Goal: Task Accomplishment & Management: Use online tool/utility

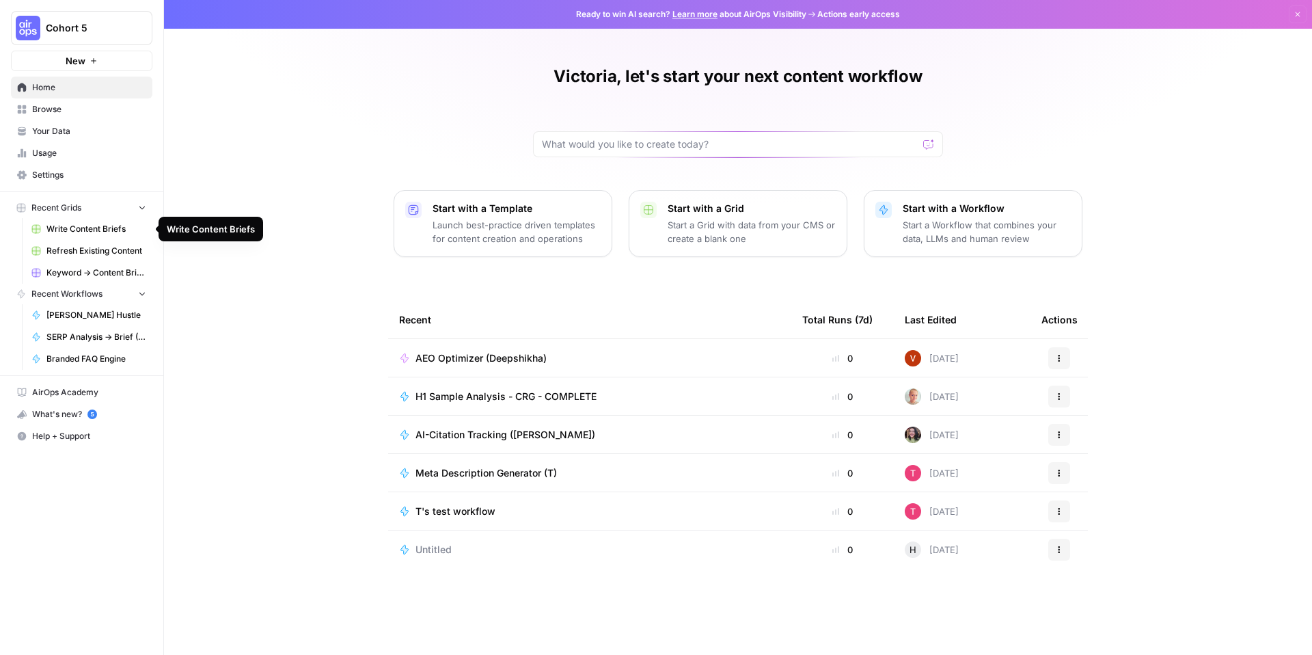
click at [94, 235] on link "Write Content Briefs" at bounding box center [88, 229] width 127 height 22
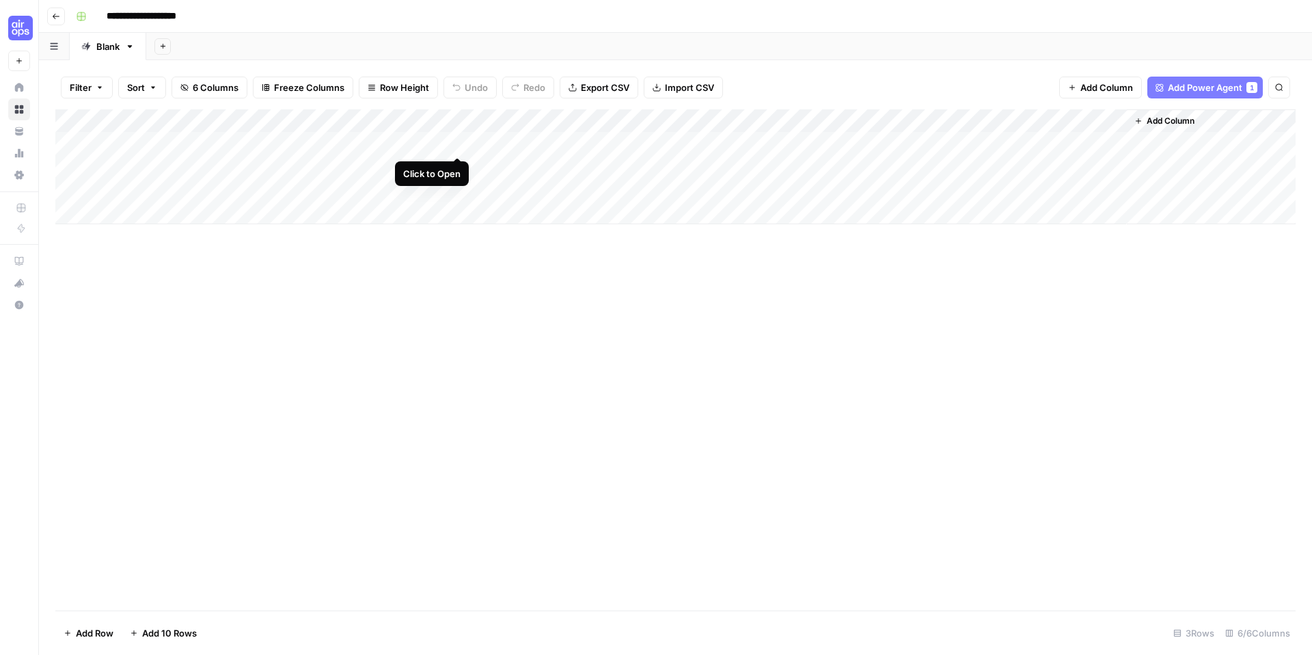
click at [461, 142] on div "Add Column" at bounding box center [675, 166] width 1241 height 115
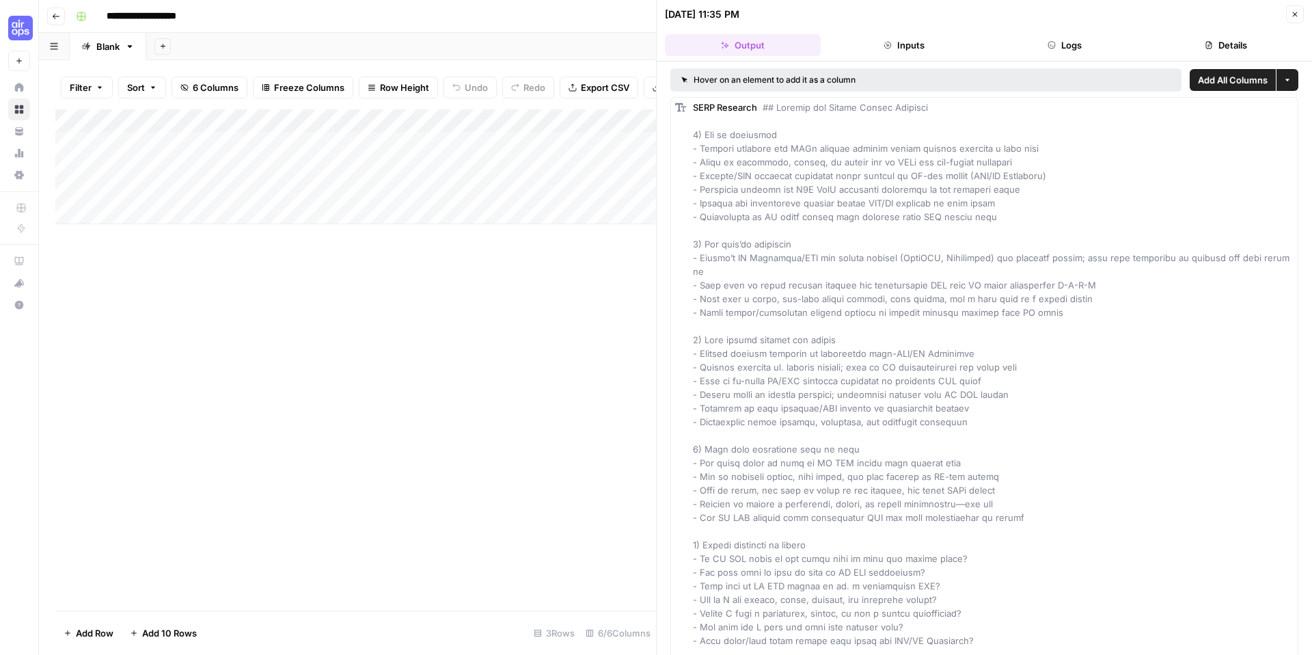
click at [900, 49] on button "Inputs" at bounding box center [904, 45] width 156 height 22
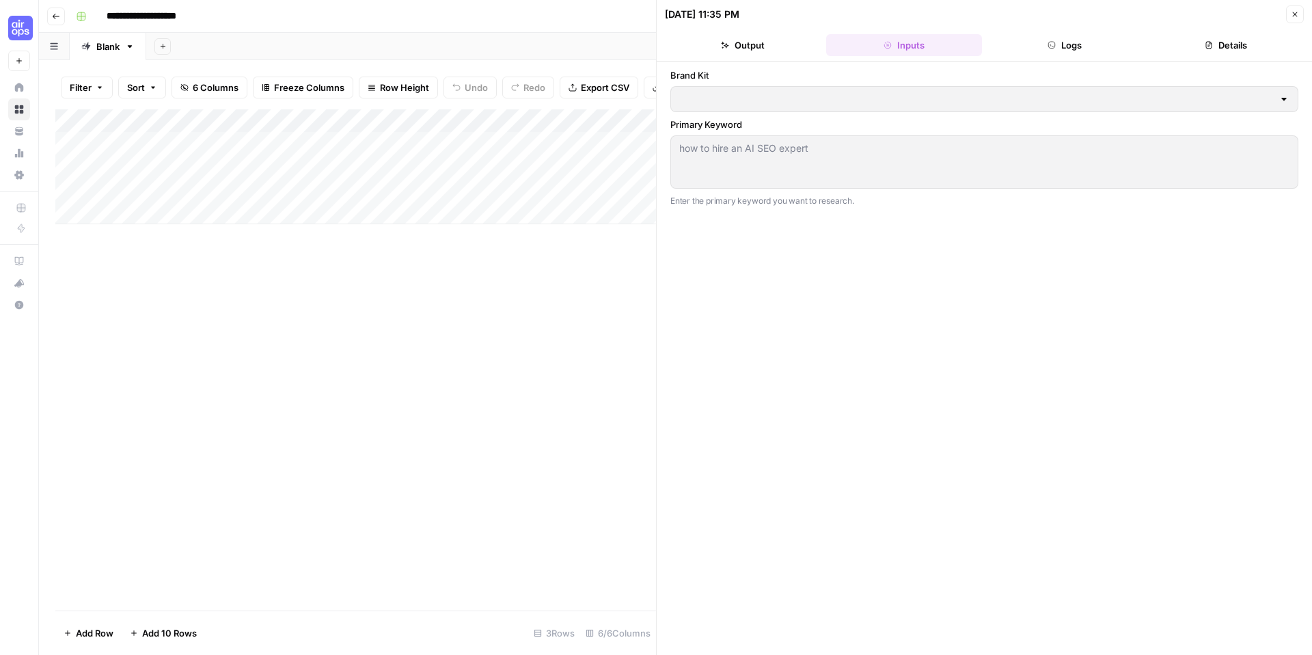
type input "Adele Test Brand Kit"
click at [1059, 51] on button "Logs" at bounding box center [1066, 45] width 156 height 22
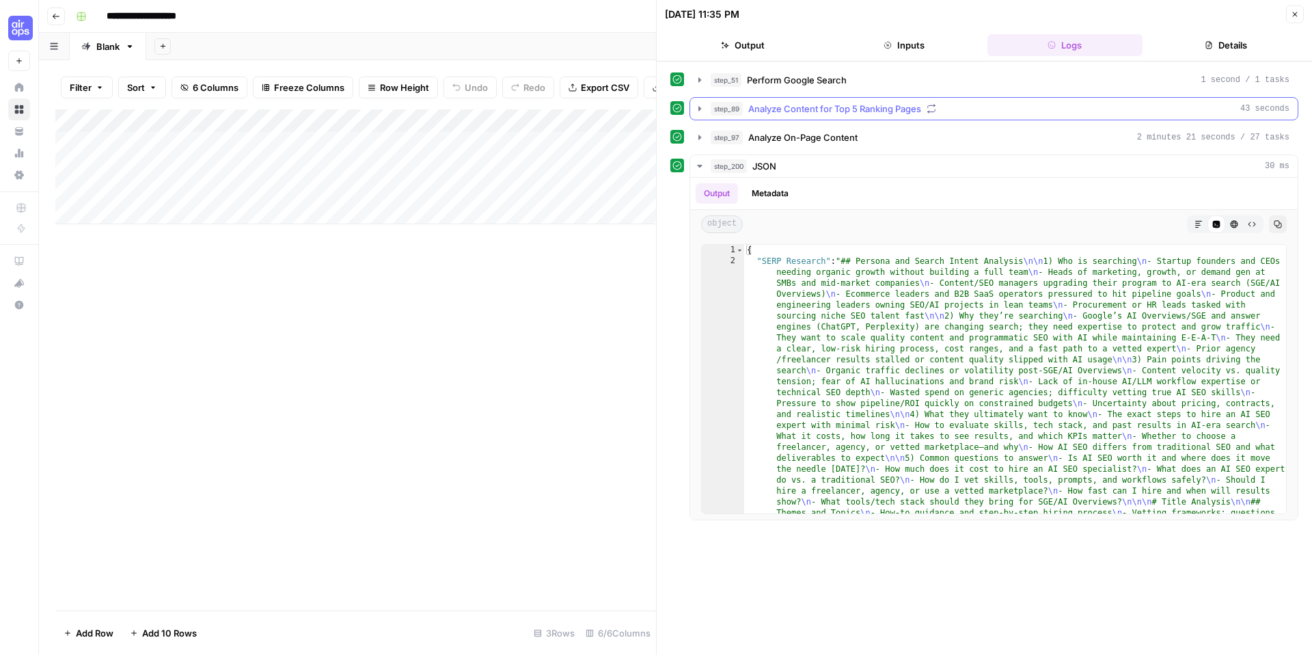
click at [699, 108] on icon "button" at bounding box center [700, 108] width 3 height 5
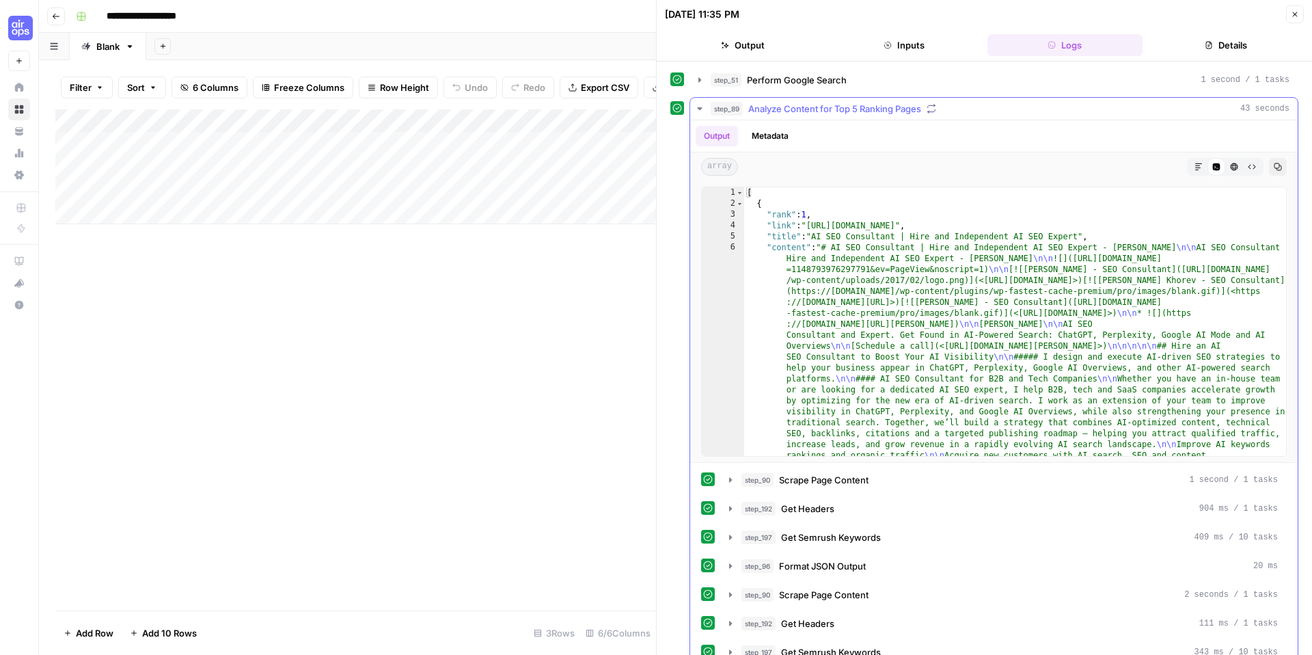
click at [774, 136] on button "Metadata" at bounding box center [770, 136] width 53 height 21
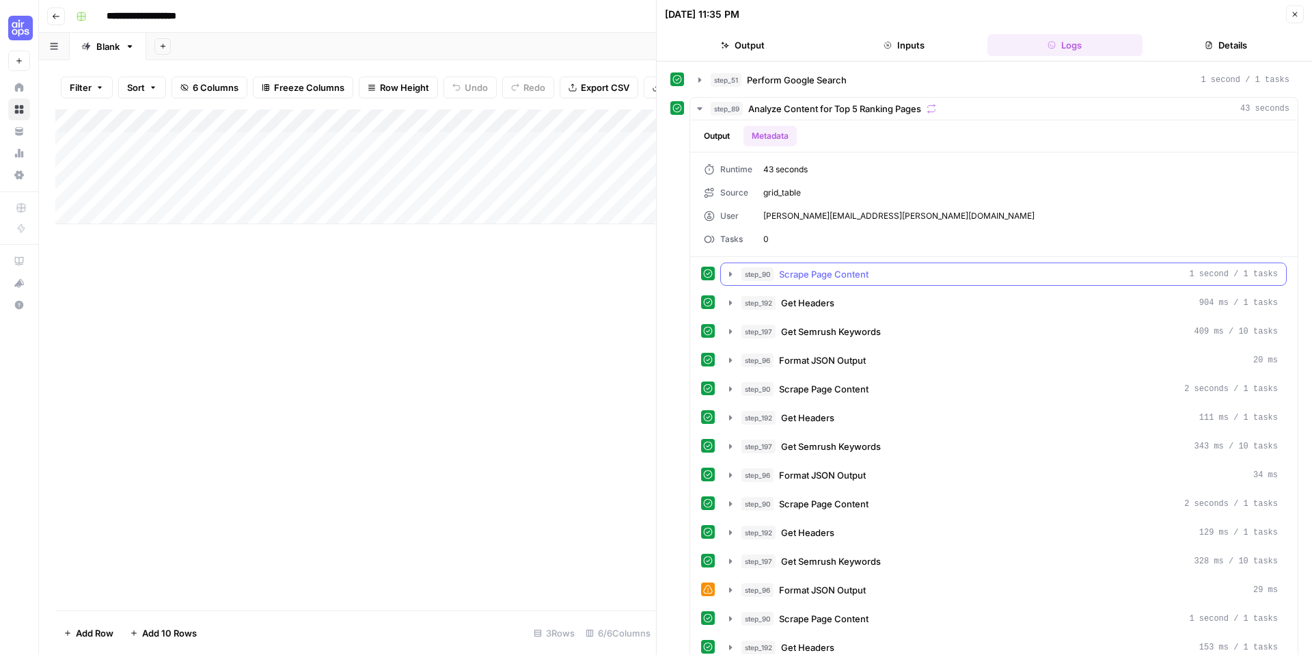
click at [732, 276] on icon "button" at bounding box center [730, 274] width 11 height 11
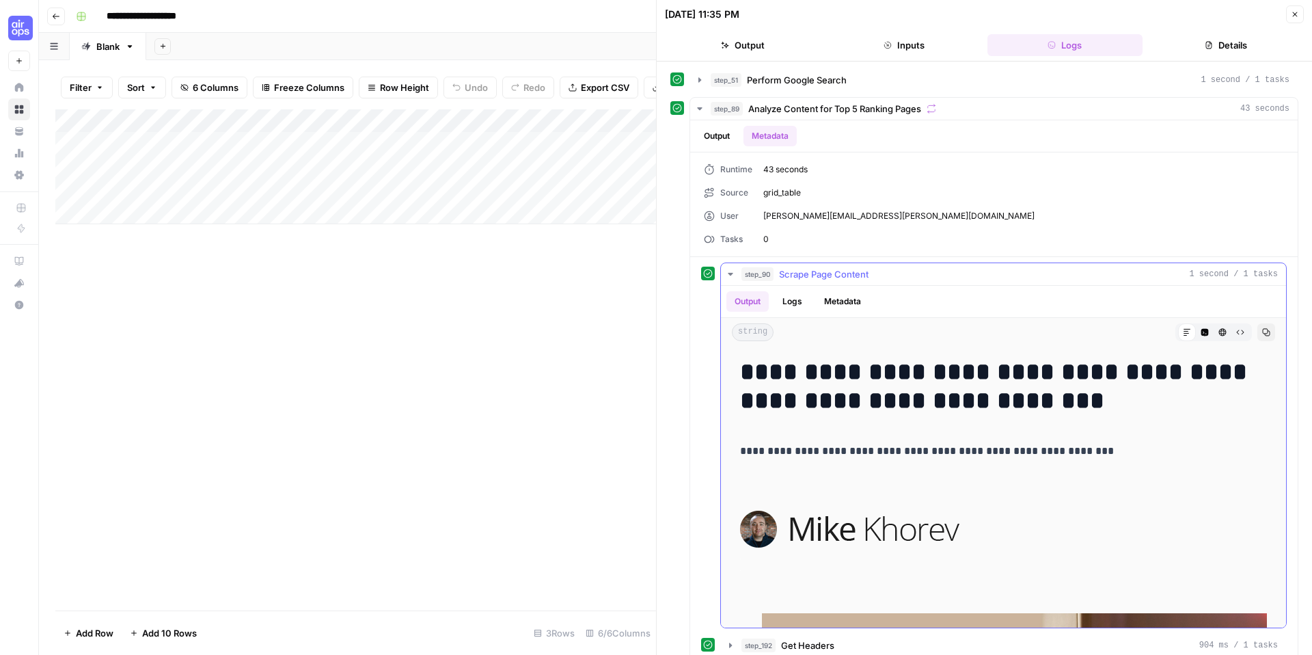
click at [732, 277] on icon "button" at bounding box center [730, 274] width 11 height 11
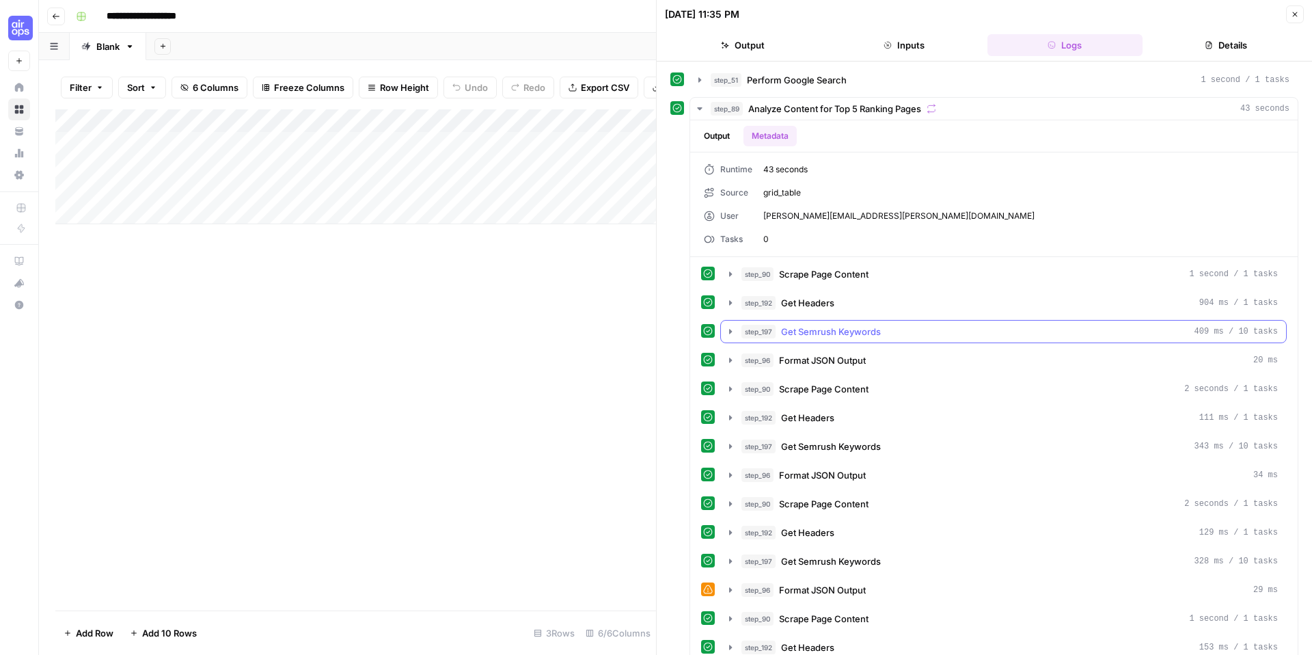
click at [729, 329] on icon "button" at bounding box center [730, 331] width 11 height 11
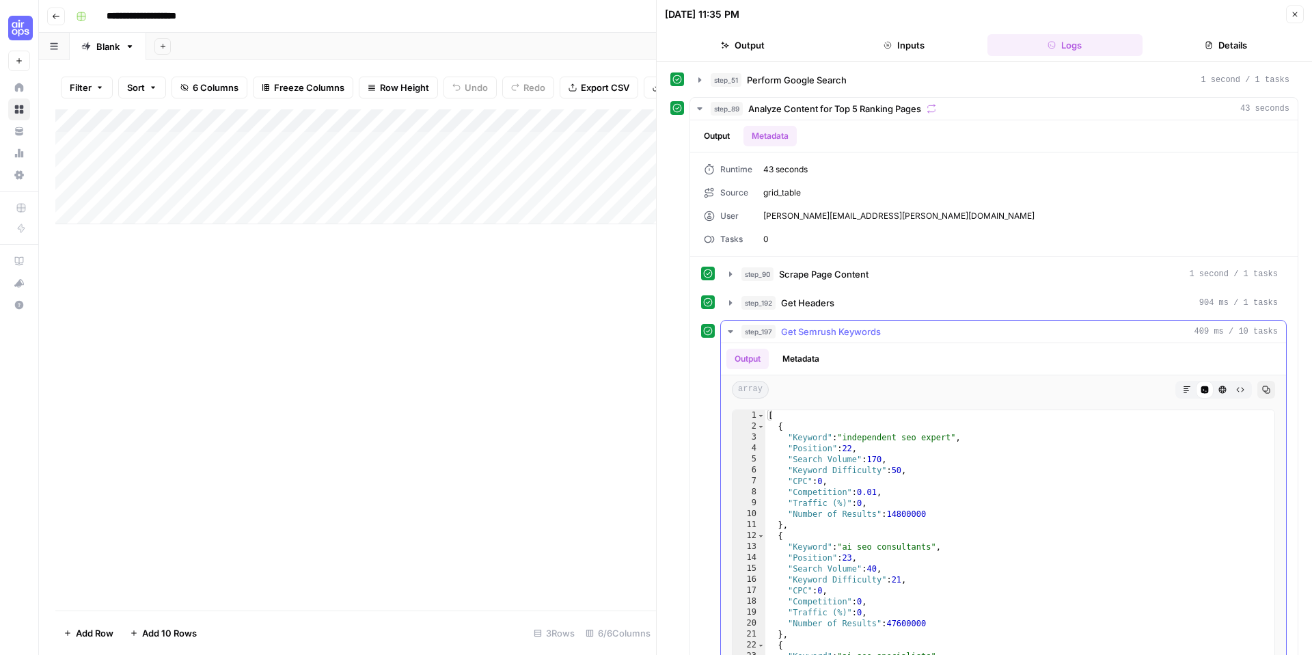
click at [806, 355] on button "Metadata" at bounding box center [800, 359] width 53 height 21
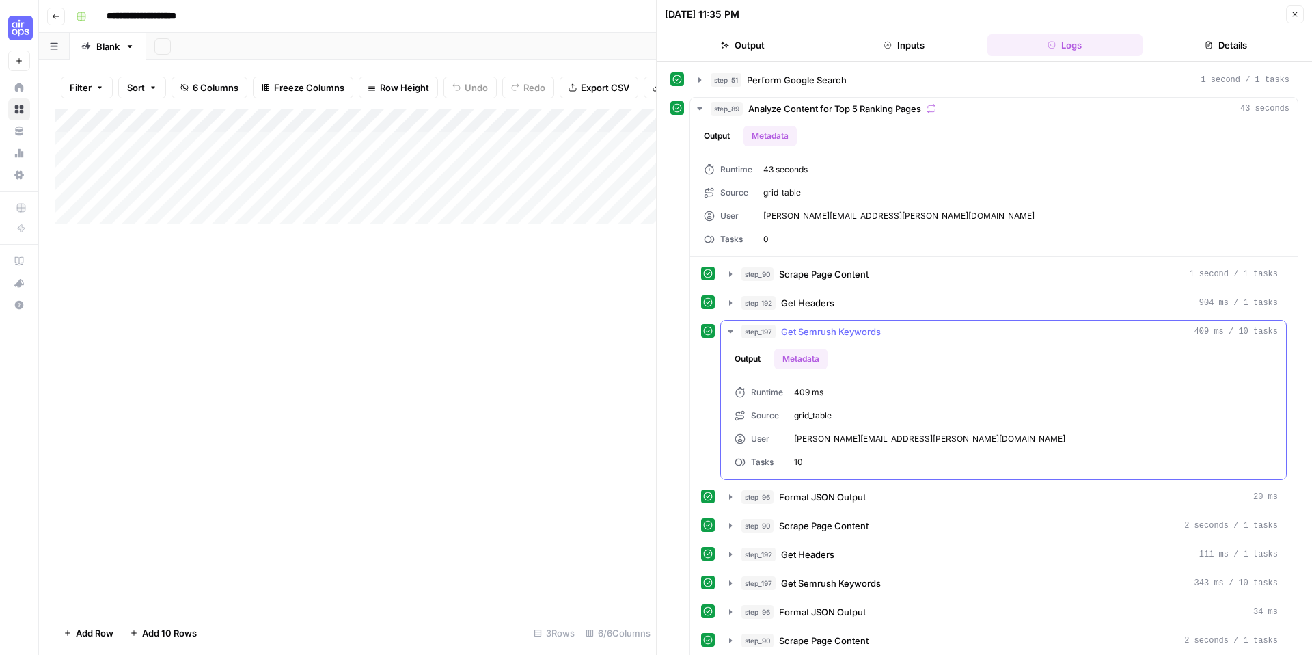
click at [751, 354] on button "Output" at bounding box center [748, 359] width 42 height 21
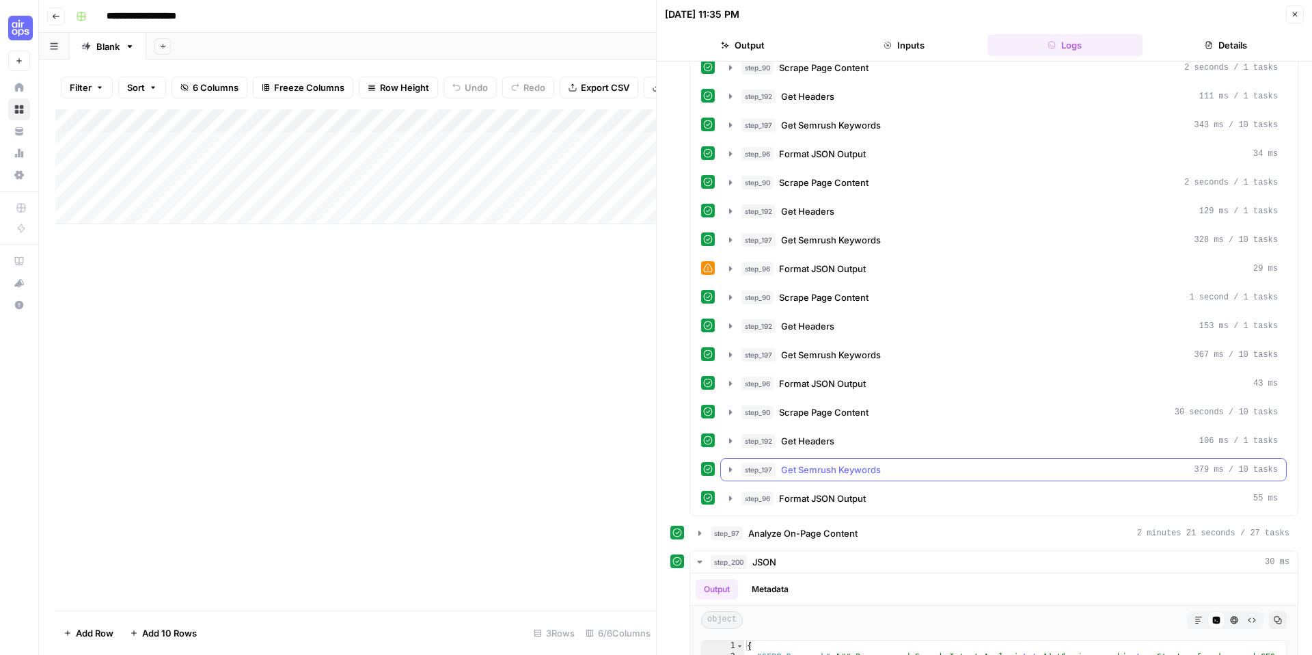
scroll to position [658, 0]
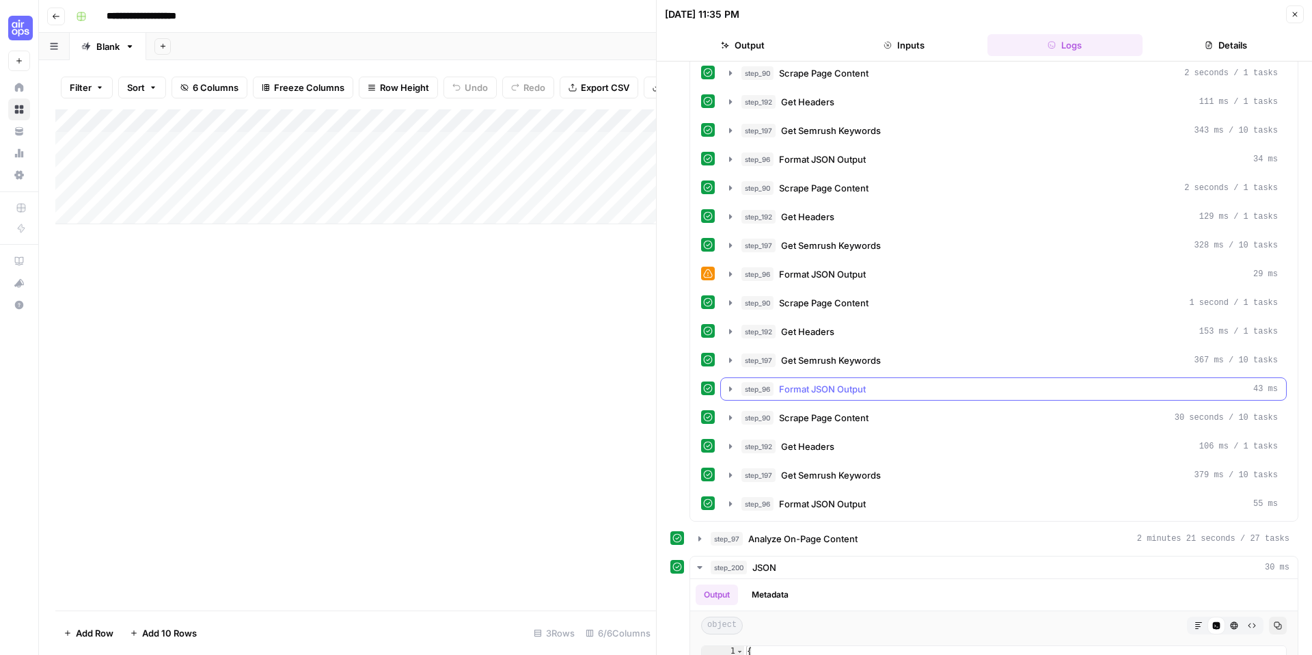
click at [729, 391] on icon "button" at bounding box center [730, 388] width 11 height 11
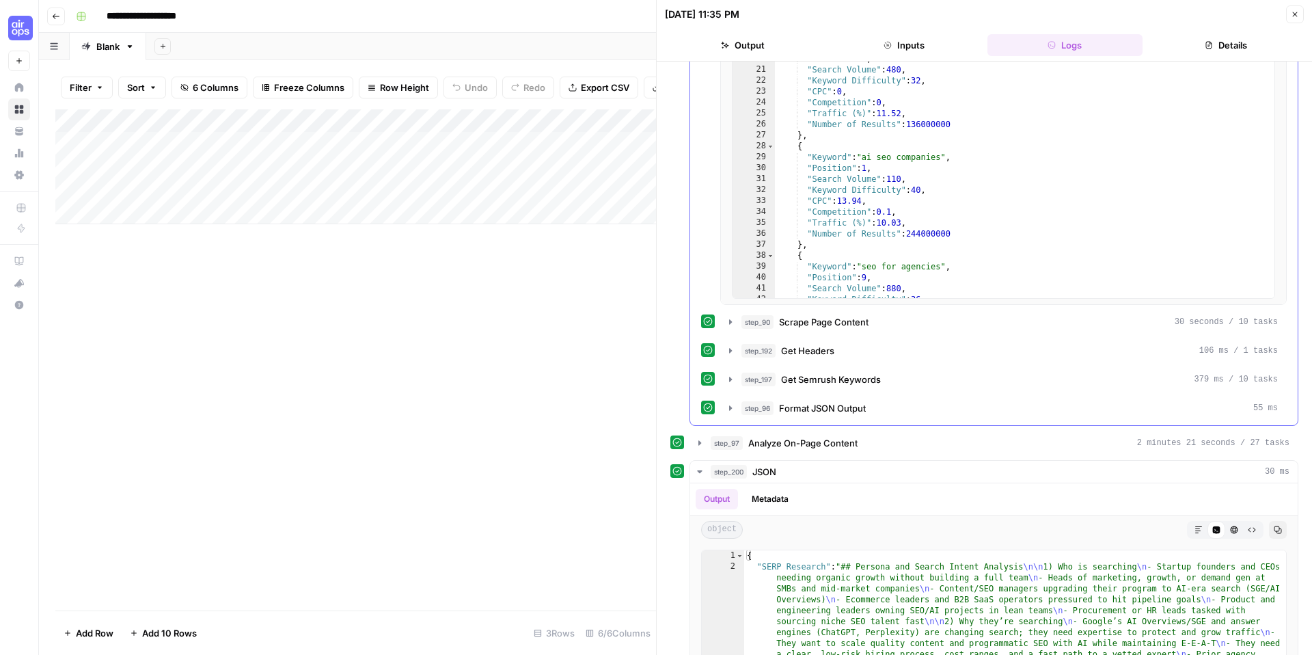
scroll to position [1193, 0]
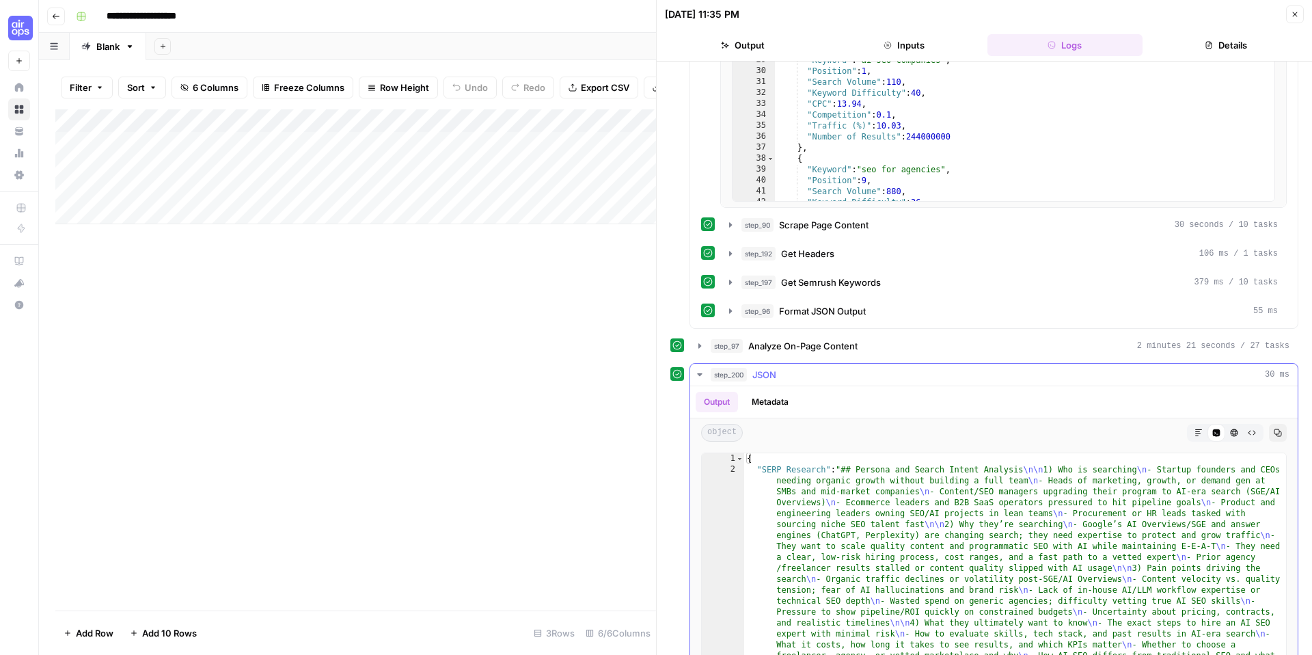
click at [707, 383] on button "step_200 JSON 30 ms" at bounding box center [994, 375] width 608 height 22
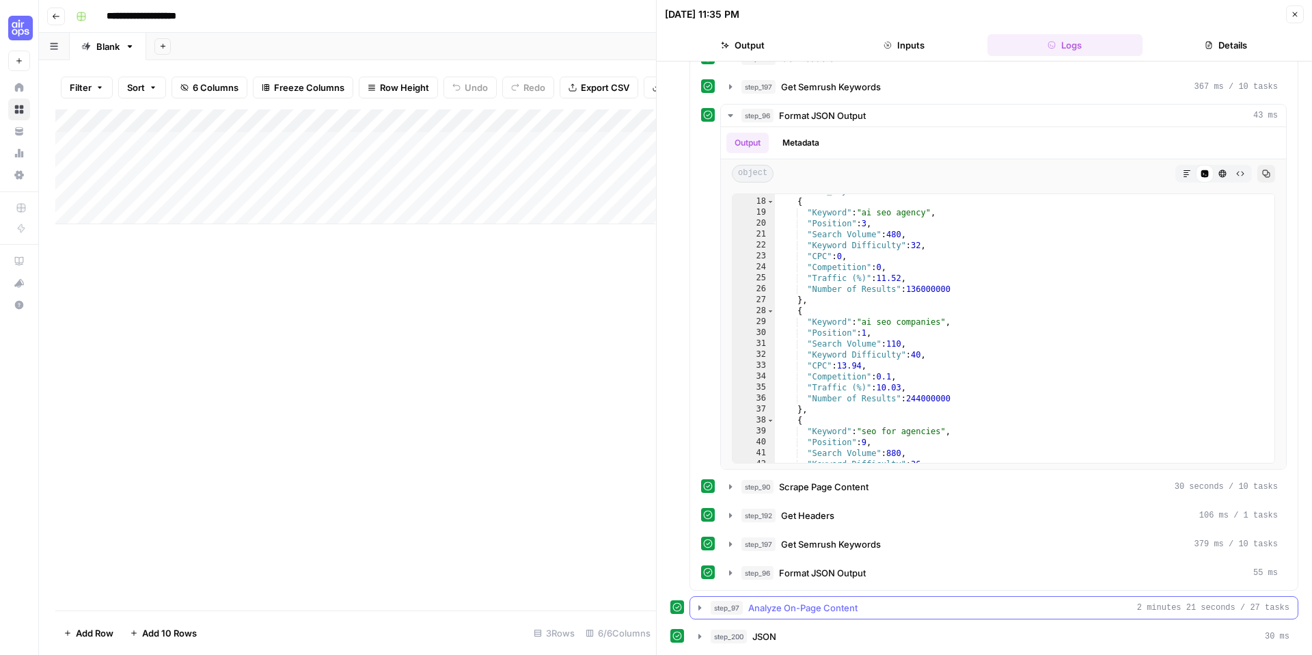
click at [701, 613] on button "step_97 Analyze On-Page Content 2 minutes 21 seconds / 27 tasks" at bounding box center [994, 608] width 608 height 22
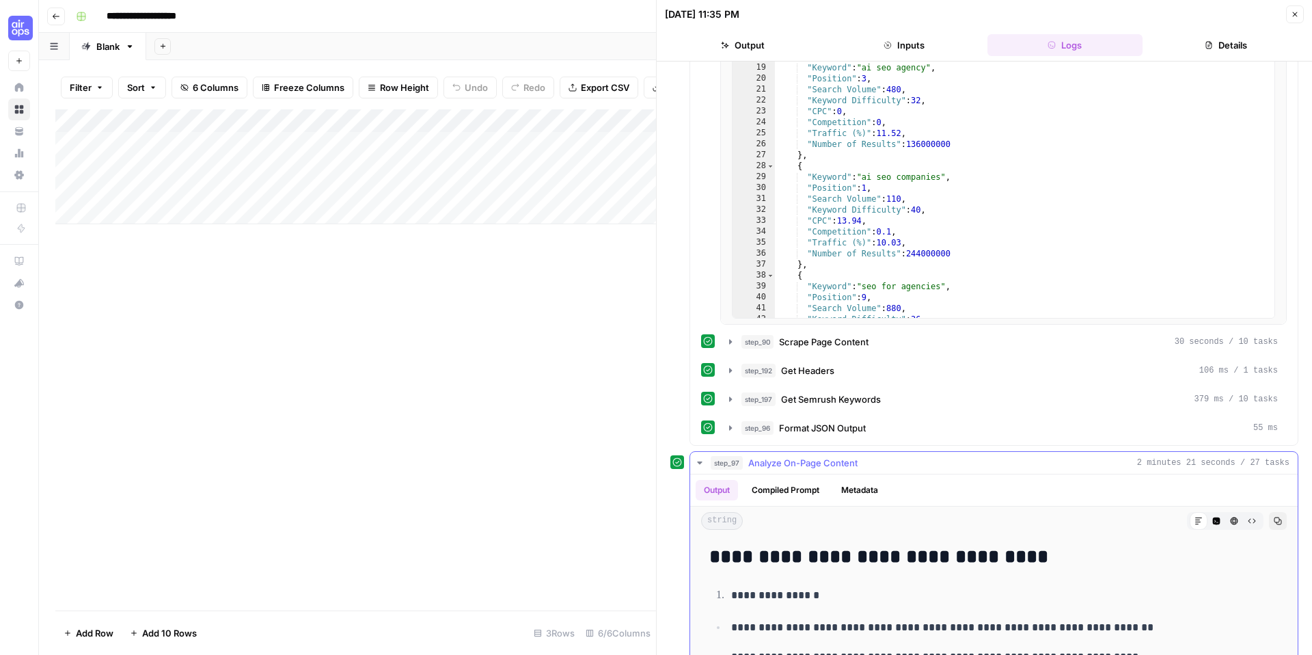
scroll to position [1087, 0]
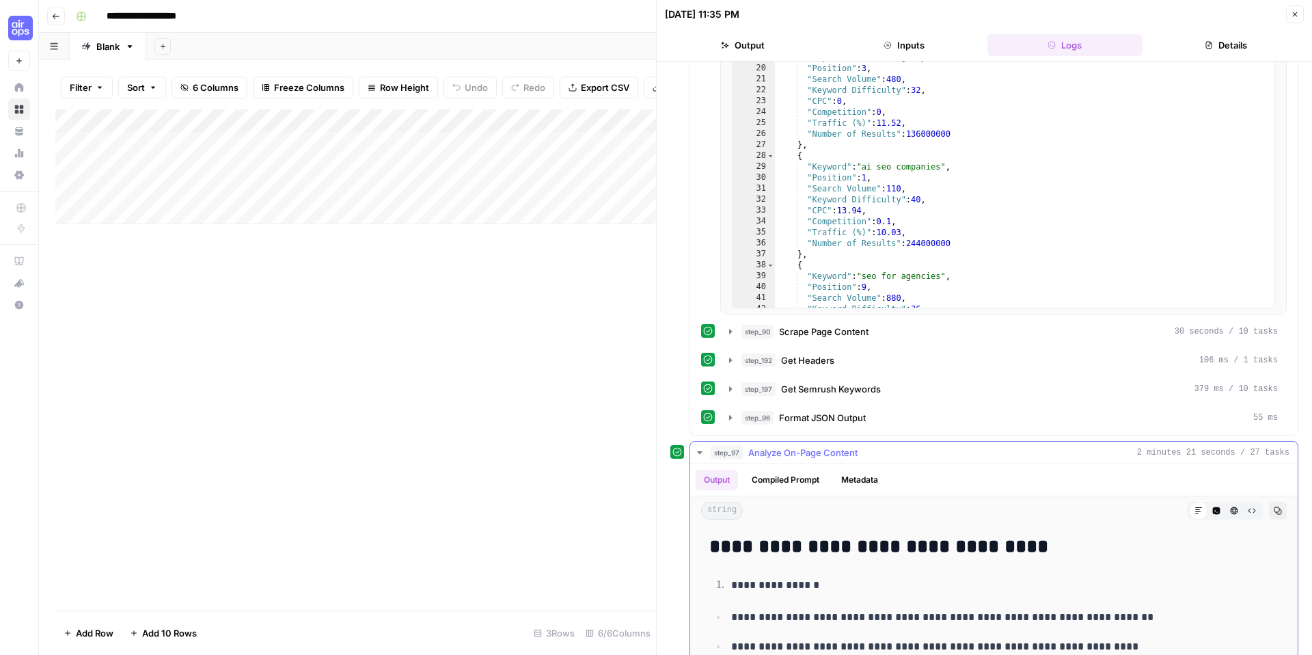
click at [800, 481] on button "Compiled Prompt" at bounding box center [786, 480] width 84 height 21
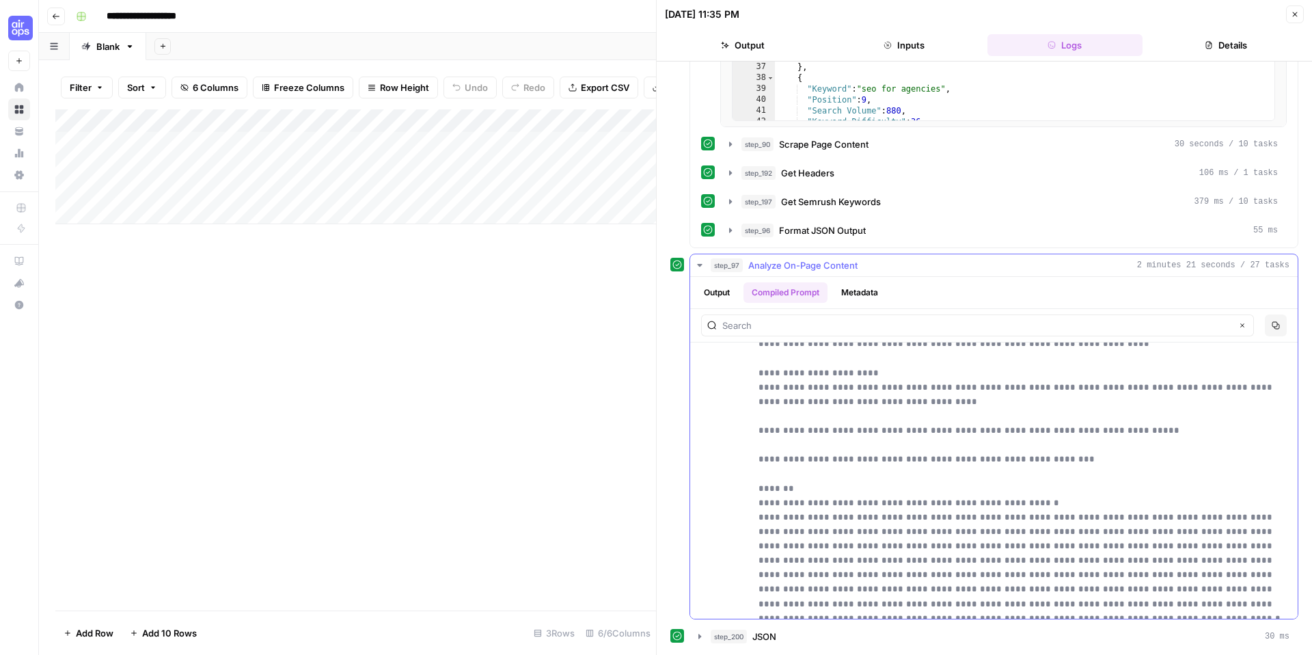
scroll to position [4122, 0]
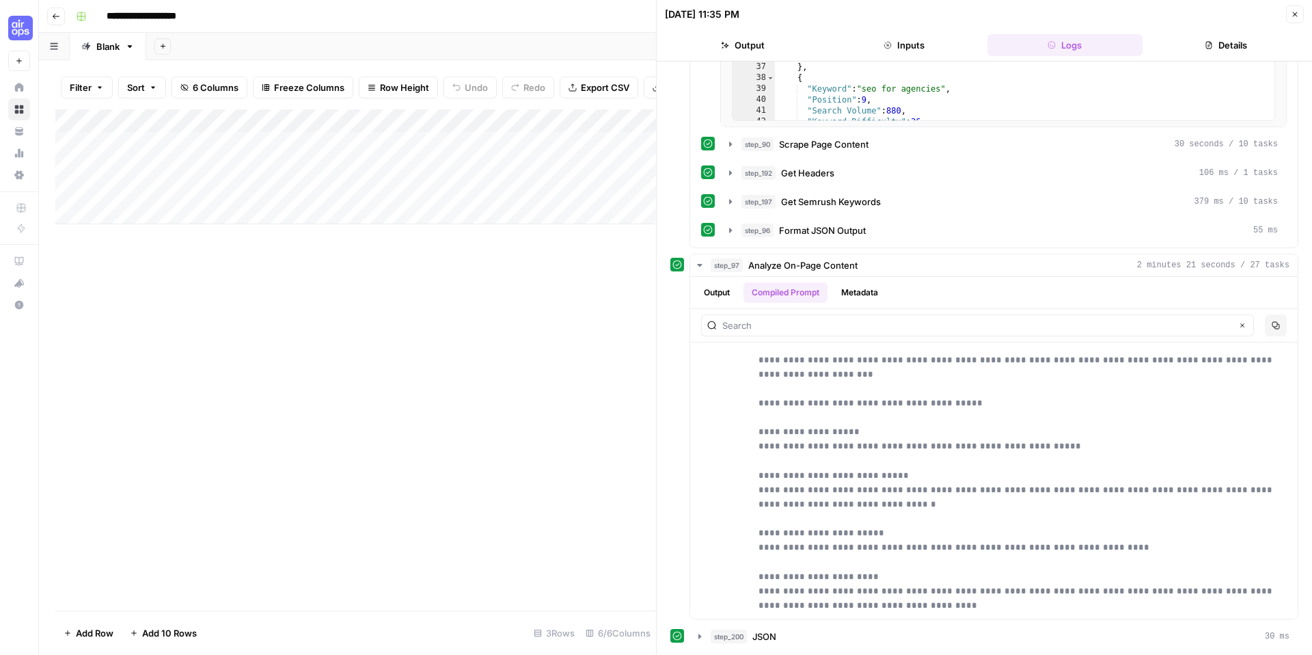
scroll to position [3963, 0]
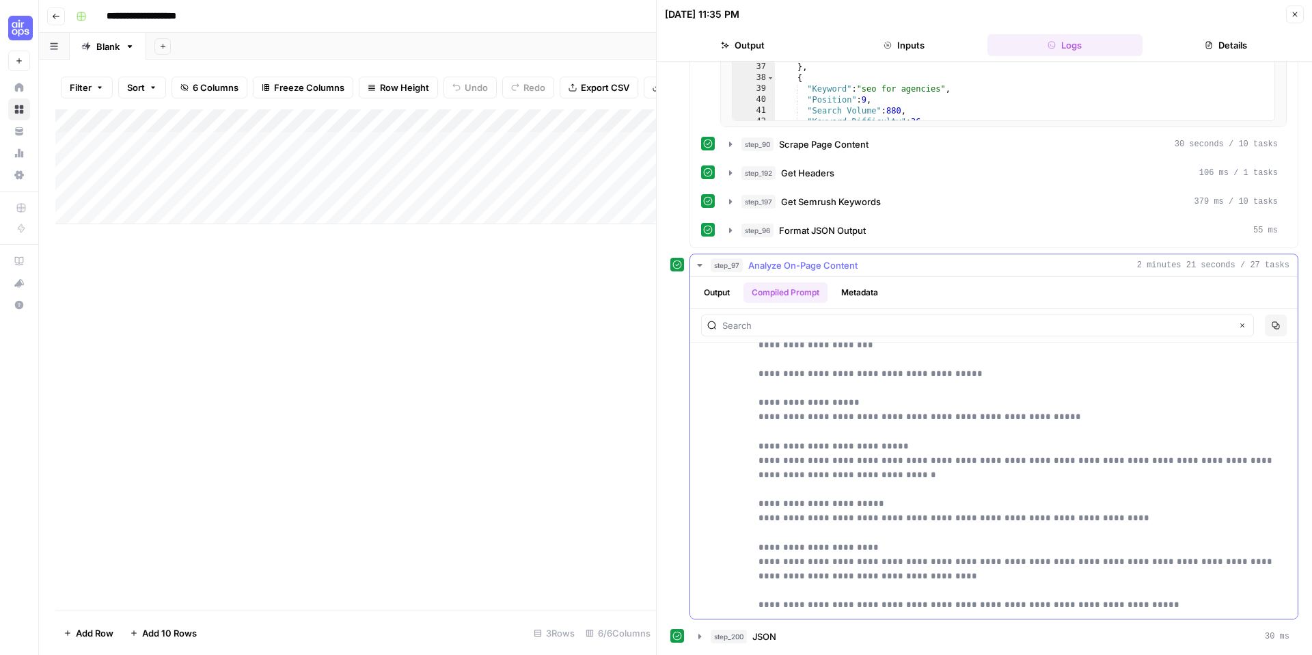
drag, startPoint x: 1113, startPoint y: 392, endPoint x: 800, endPoint y: 357, distance: 315.0
click at [1278, 325] on icon "button" at bounding box center [1277, 326] width 8 height 8
